Goal: Information Seeking & Learning: Learn about a topic

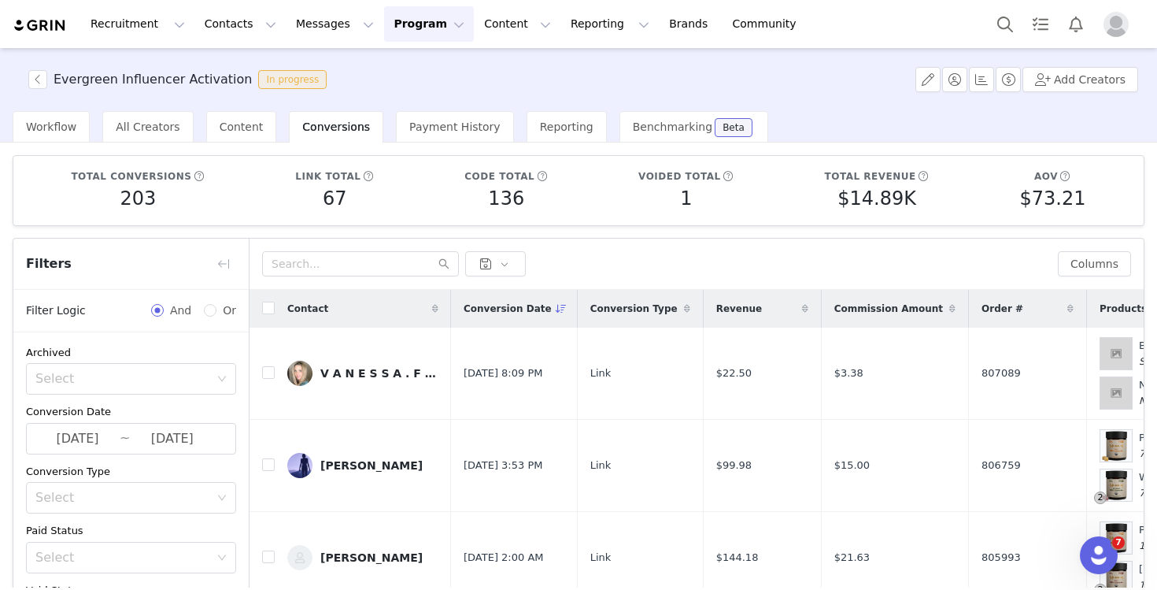
scroll to position [513, 20]
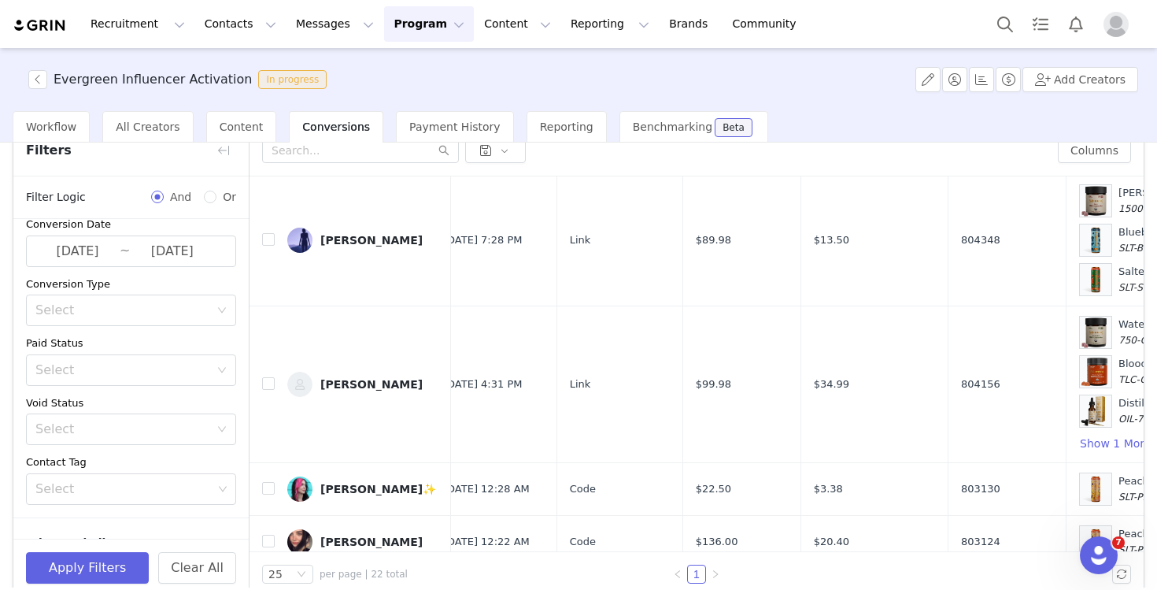
click at [358, 82] on div "Evergreen Influencer Activation In progress Add Creators" at bounding box center [578, 79] width 1157 height 63
click at [401, 18] on button "Program Program" at bounding box center [429, 23] width 90 height 35
click at [418, 70] on p "Activations" at bounding box center [402, 69] width 61 height 17
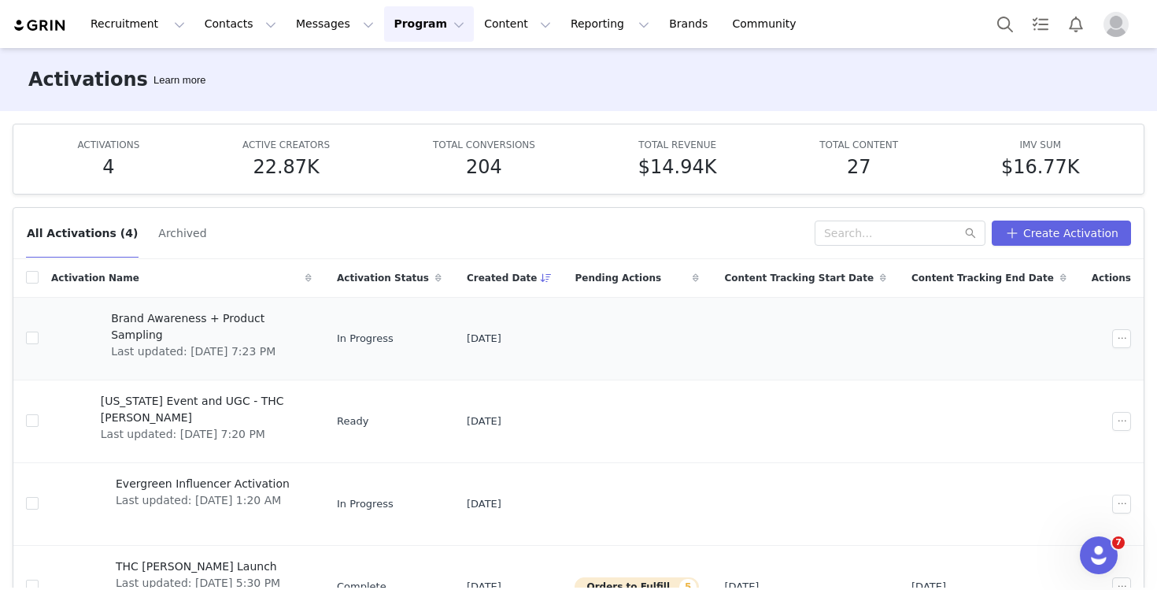
click at [220, 323] on span "Brand Awareness + Product Sampling" at bounding box center [206, 326] width 191 height 33
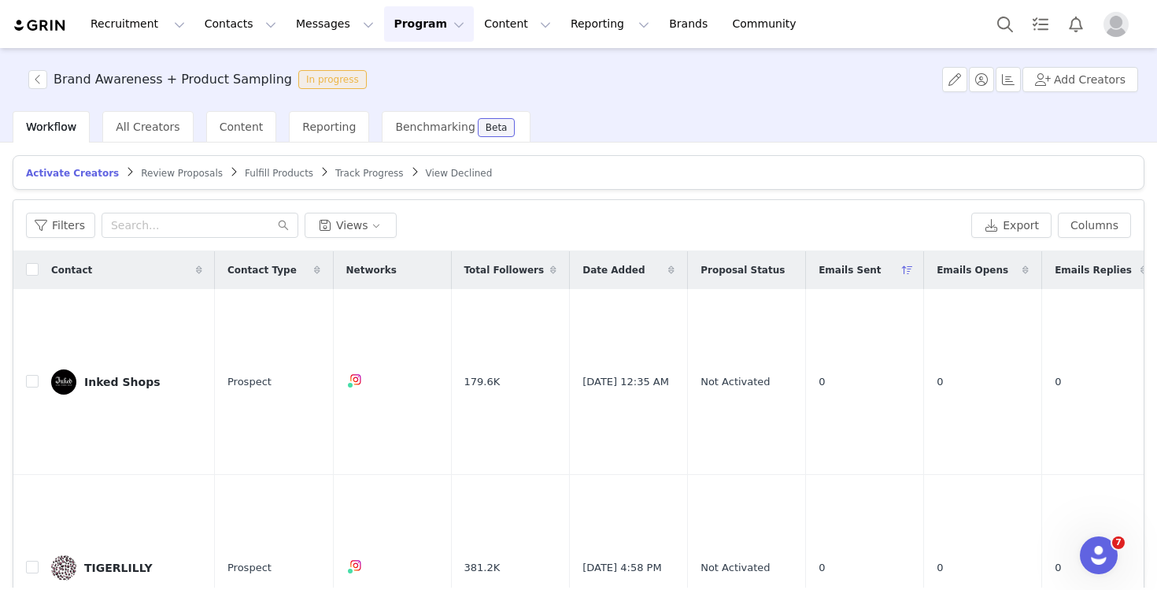
click at [237, 208] on div "Filters Views Export Columns" at bounding box center [578, 225] width 1131 height 51
click at [220, 220] on input "text" at bounding box center [200, 225] width 197 height 25
paste input "[EMAIL_ADDRESS][DOMAIN_NAME]"
type input "[EMAIL_ADDRESS][DOMAIN_NAME]"
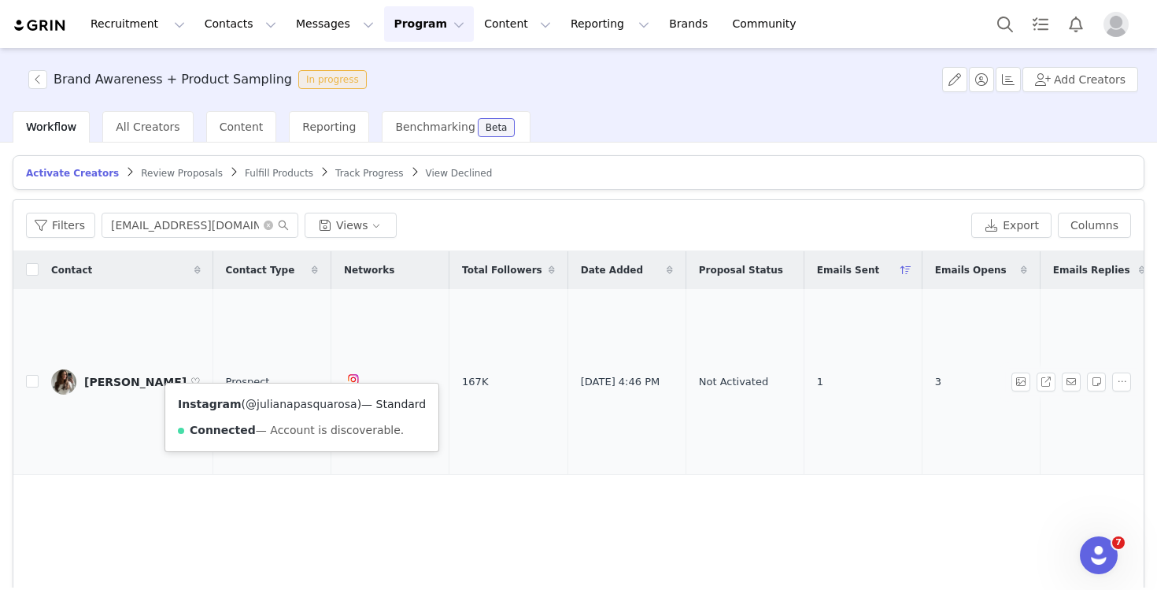
click at [303, 405] on link "@julianapasquarosa" at bounding box center [302, 404] width 112 height 13
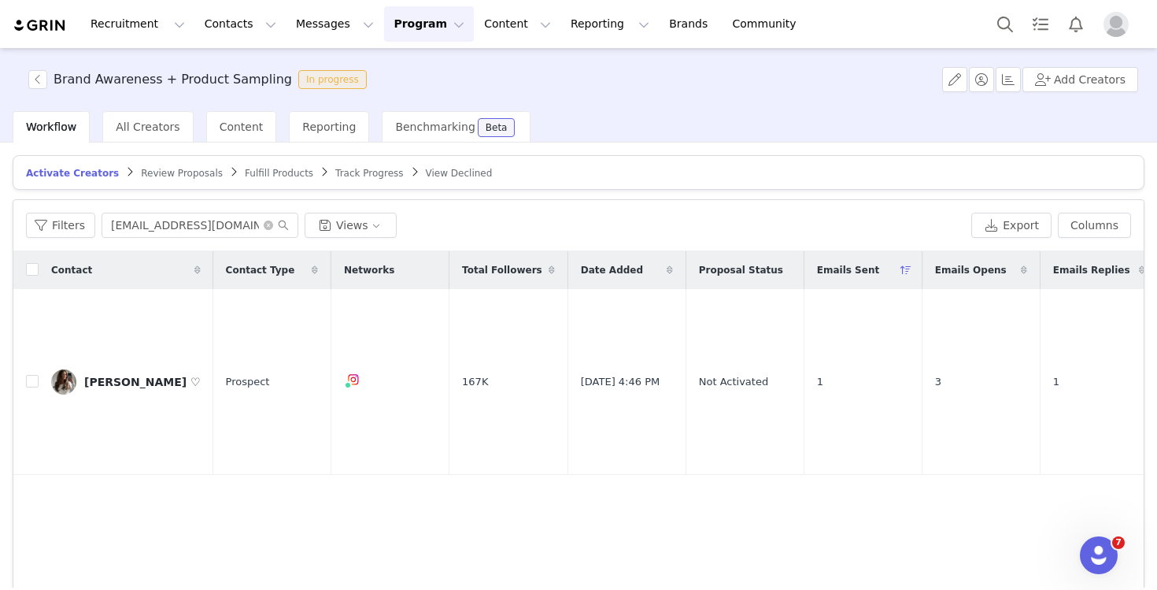
click at [424, 31] on button "Program Program" at bounding box center [429, 23] width 90 height 35
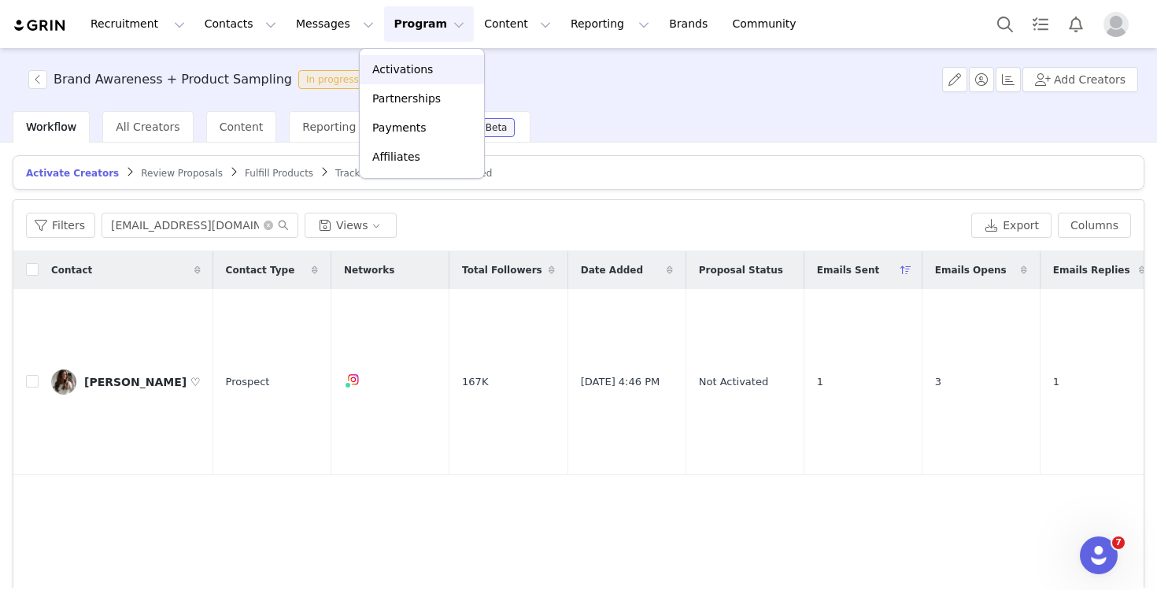
click at [405, 65] on p "Activations" at bounding box center [402, 69] width 61 height 17
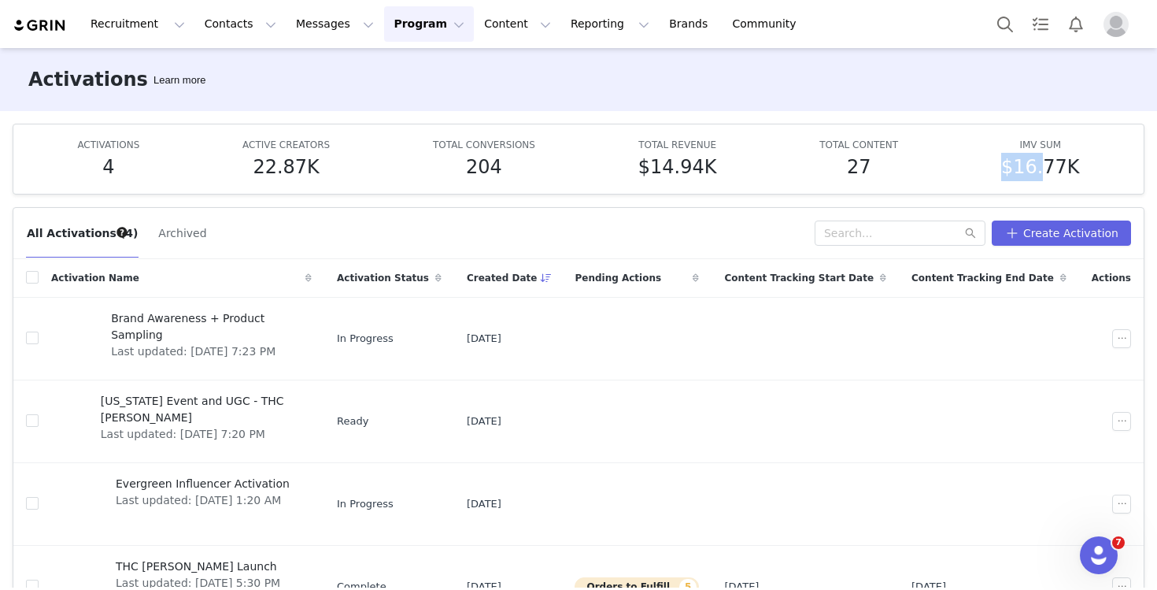
drag, startPoint x: 1009, startPoint y: 150, endPoint x: 1045, endPoint y: 157, distance: 36.1
click at [1045, 157] on div "IMV SUM $16.77K" at bounding box center [1040, 159] width 79 height 44
click at [1045, 157] on h5 "$16.77K" at bounding box center [1040, 167] width 79 height 28
drag, startPoint x: 1006, startPoint y: 145, endPoint x: 1038, endPoint y: 150, distance: 32.6
click at [1038, 150] on span "IMV SUM" at bounding box center [1041, 144] width 42 height 11
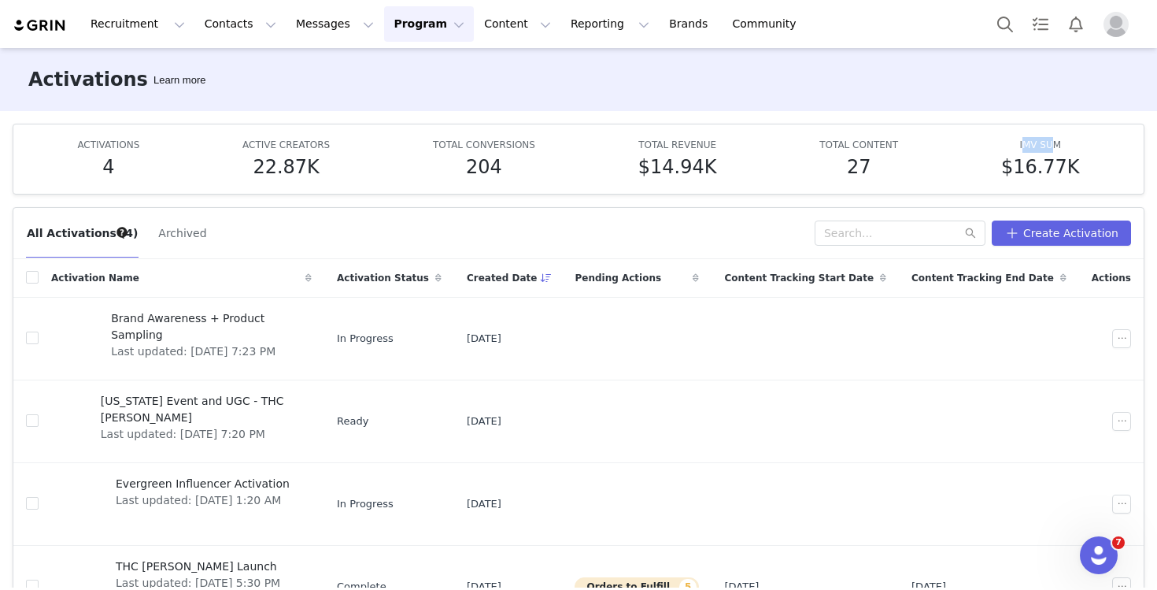
click at [1038, 150] on span "IMV SUM" at bounding box center [1041, 144] width 42 height 11
